Goal: Navigation & Orientation: Find specific page/section

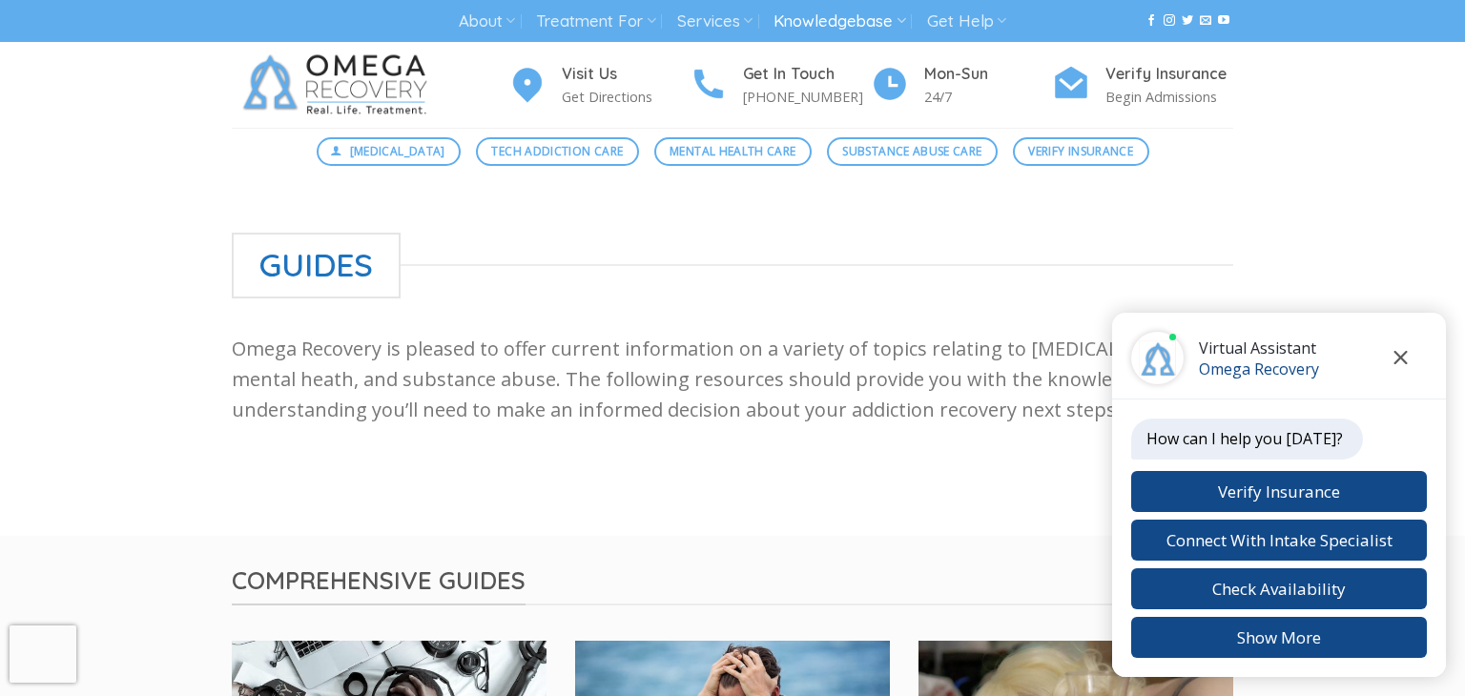
click at [1407, 361] on icon "Close chat" at bounding box center [1401, 357] width 14 height 13
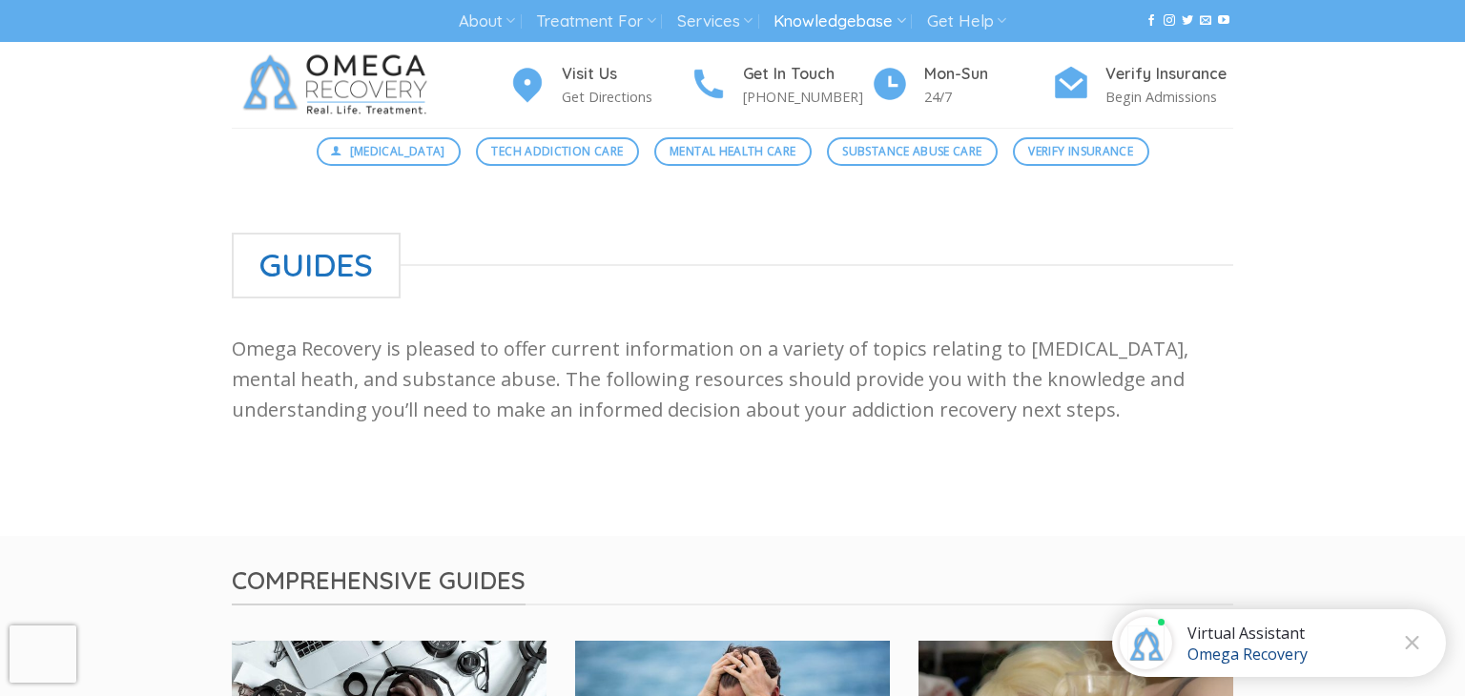
click at [333, 73] on img at bounding box center [339, 85] width 215 height 86
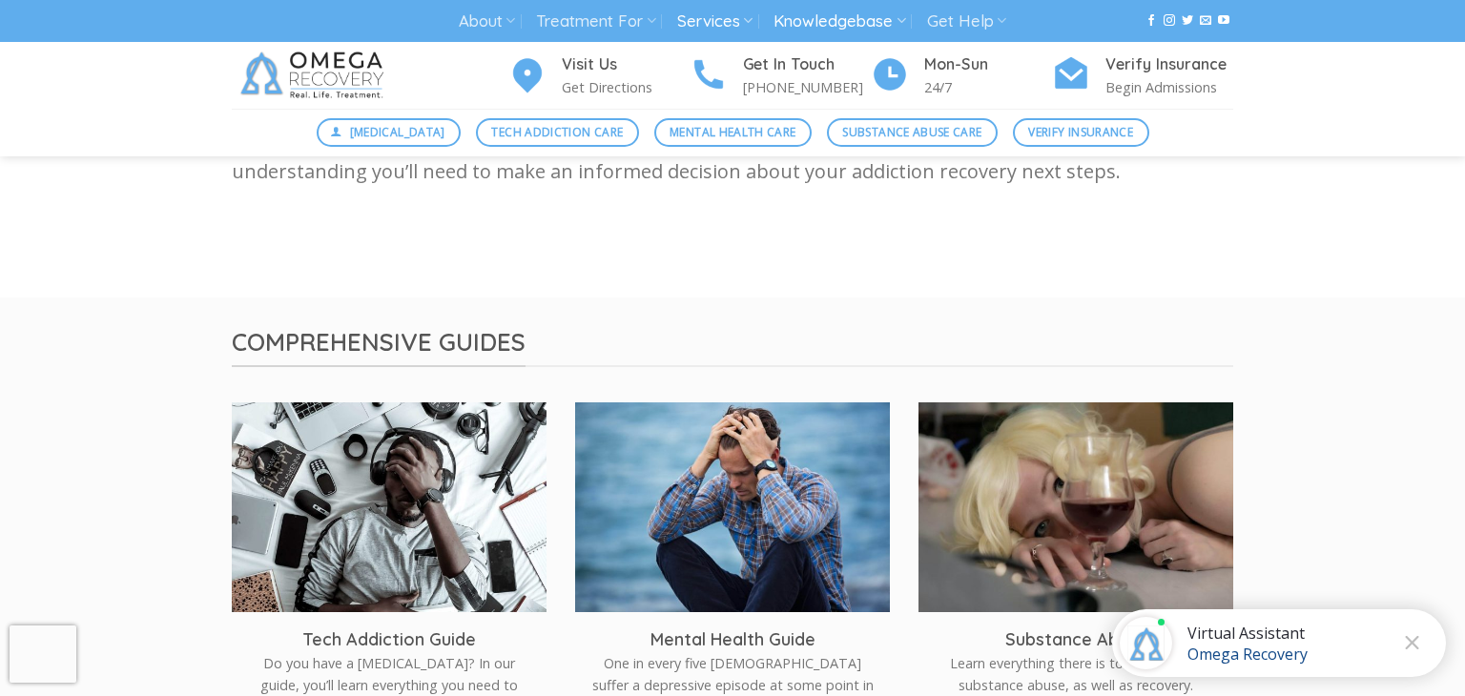
scroll to position [122, 0]
